Goal: Obtain resource: Download file/media

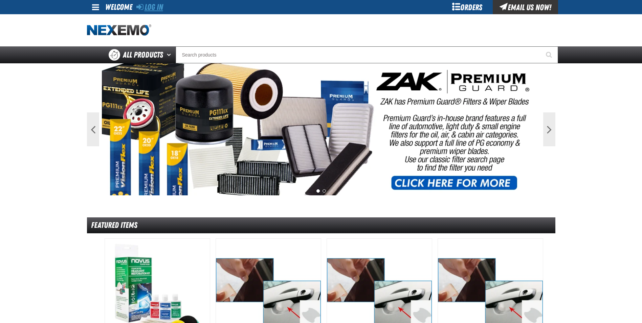
click at [163, 6] on link "Log In" at bounding box center [149, 6] width 27 height 9
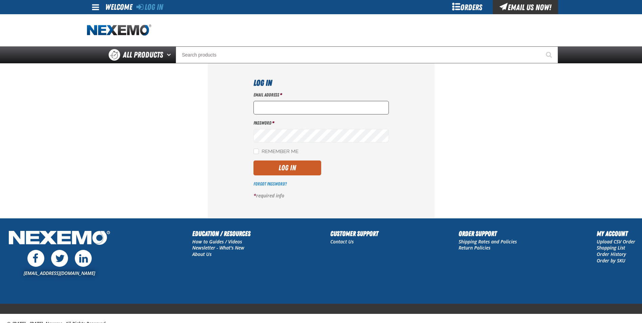
click at [269, 109] on input "Email Address *" at bounding box center [320, 108] width 135 height 14
type input "mmartin@vtaig.com"
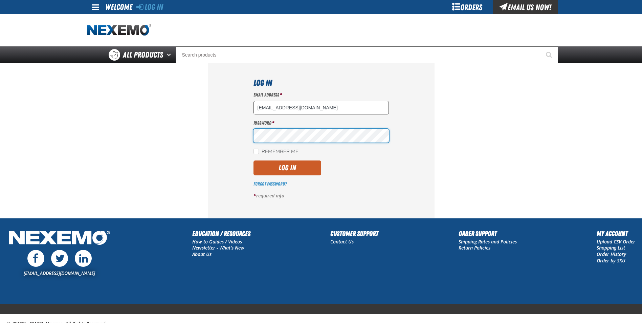
click at [253, 160] on button "Log In" at bounding box center [287, 167] width 68 height 15
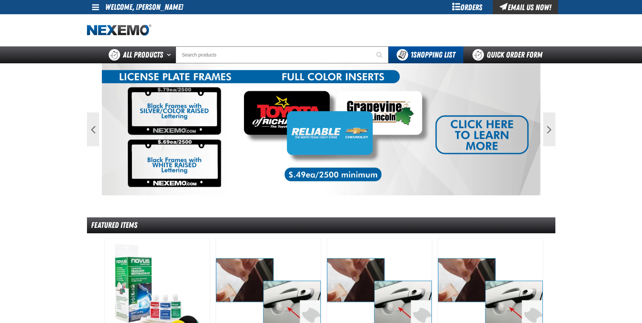
click at [92, 10] on span at bounding box center [95, 7] width 7 height 8
click at [101, 20] on link "My Account My Account" at bounding box center [105, 20] width 30 height 6
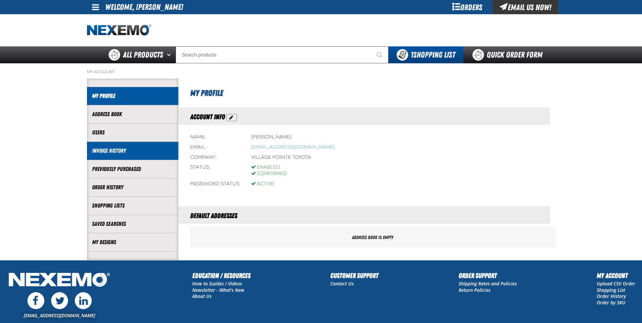
click at [126, 157] on li "Invoice History" at bounding box center [132, 151] width 91 height 18
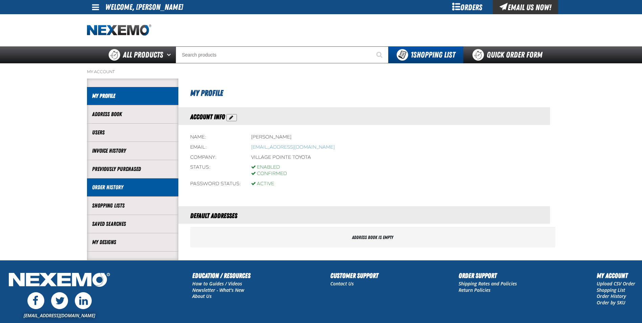
click at [140, 185] on link "Order History" at bounding box center [132, 187] width 81 height 8
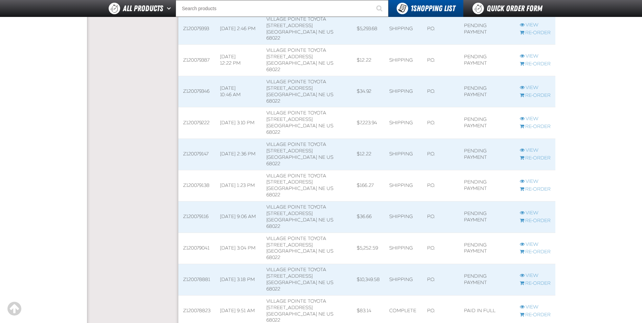
scroll to position [913, 0]
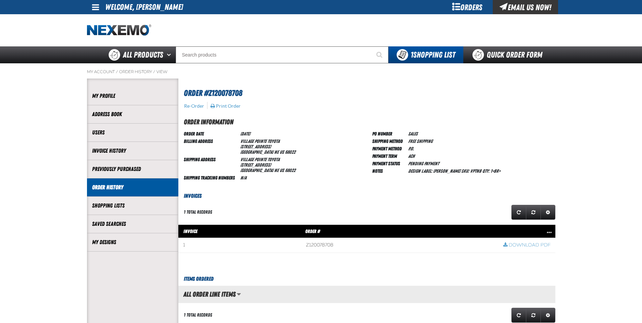
scroll to position [0, 0]
click at [538, 244] on link "Download PDF" at bounding box center [526, 245] width 47 height 6
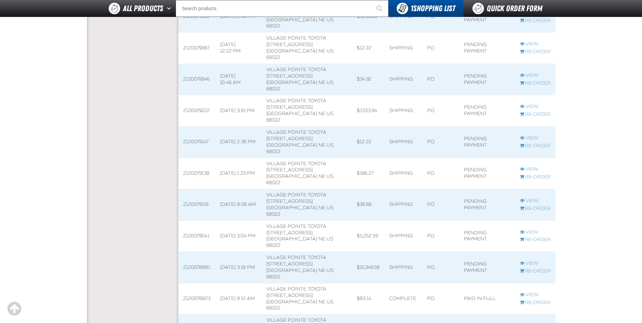
scroll to position [0, 0]
click at [200, 189] on span at bounding box center [196, 204] width 37 height 31
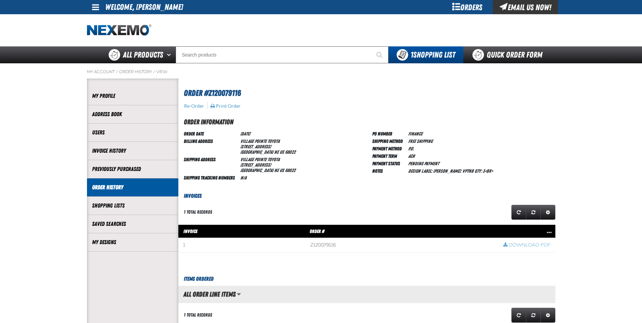
scroll to position [0, 0]
click at [538, 243] on link "Download PDF" at bounding box center [526, 245] width 47 height 6
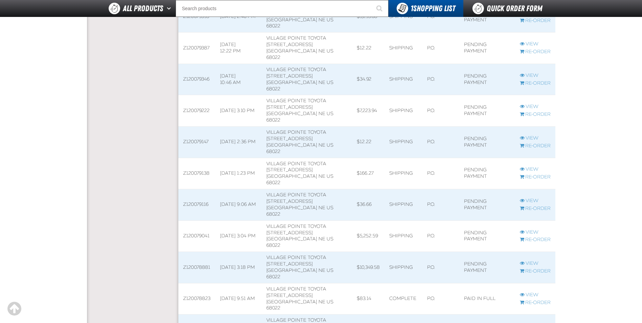
scroll to position [0, 0]
click at [196, 127] on span at bounding box center [196, 142] width 37 height 31
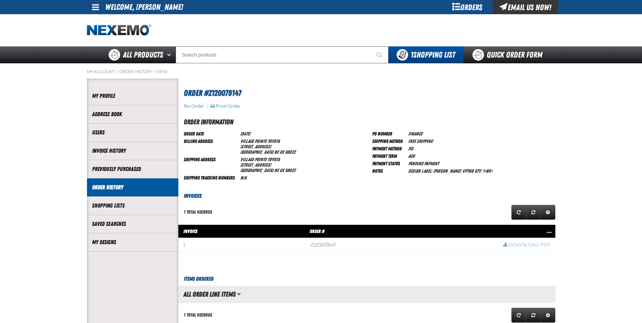
scroll to position [0, 0]
click at [542, 244] on link "Download PDF" at bounding box center [526, 245] width 47 height 6
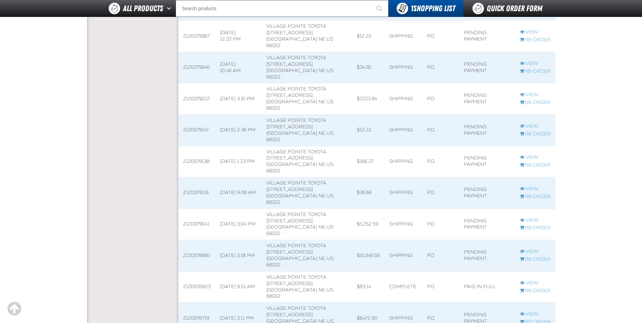
scroll to position [0, 0]
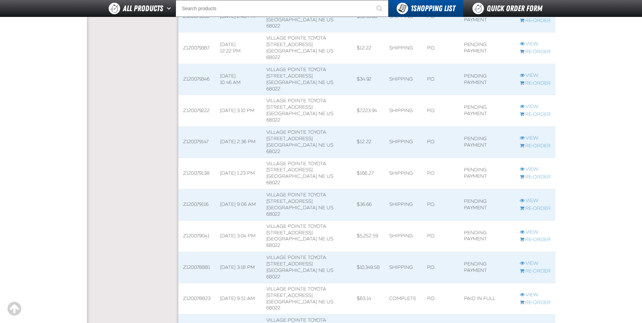
click at [204, 64] on td "Z120079346" at bounding box center [196, 79] width 37 height 31
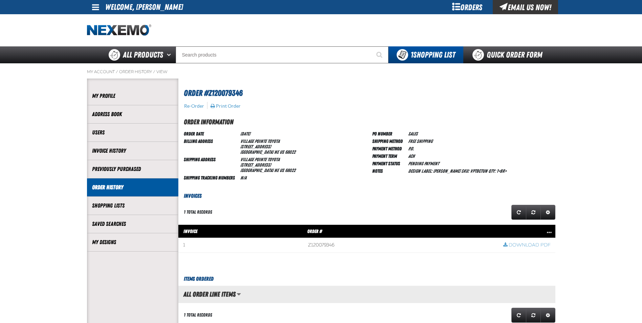
scroll to position [0, 0]
click at [537, 244] on link "Download PDF" at bounding box center [526, 245] width 47 height 6
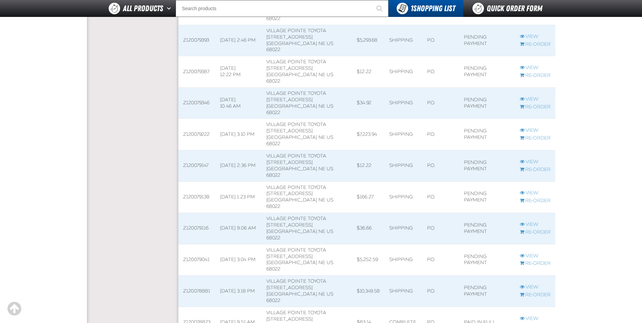
scroll to position [880, 0]
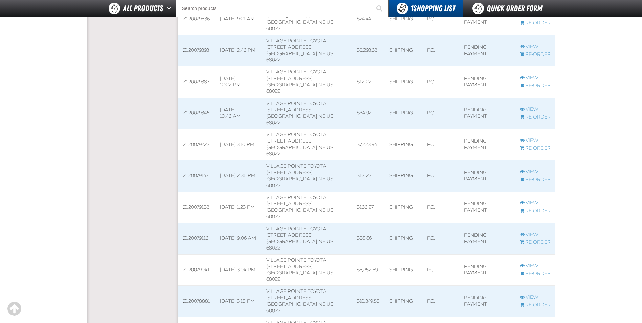
click at [194, 66] on span at bounding box center [196, 81] width 37 height 31
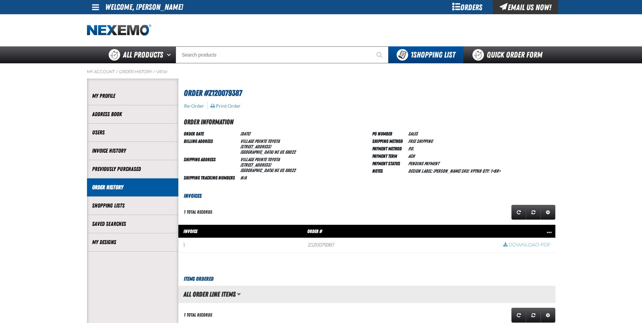
scroll to position [0, 0]
click at [533, 246] on link "Download PDF" at bounding box center [526, 245] width 47 height 6
